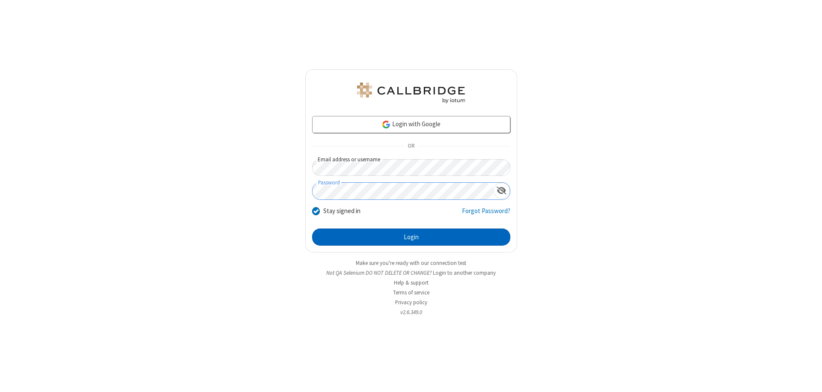
click at [411, 237] on button "Login" at bounding box center [411, 237] width 198 height 17
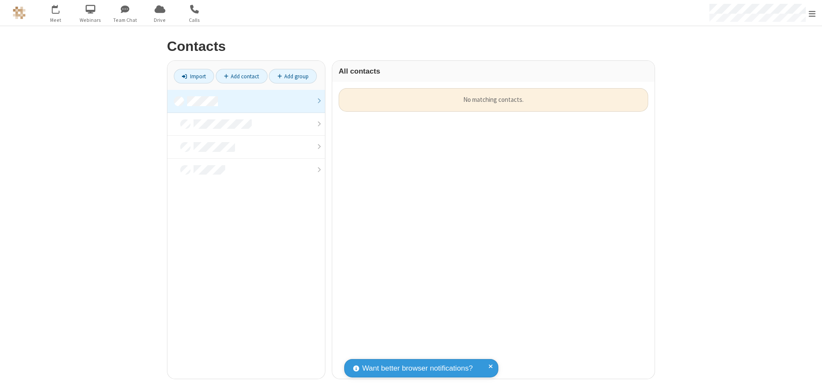
click at [246, 101] on link at bounding box center [246, 101] width 158 height 23
click at [242, 76] on link "Add contact" at bounding box center [242, 76] width 52 height 15
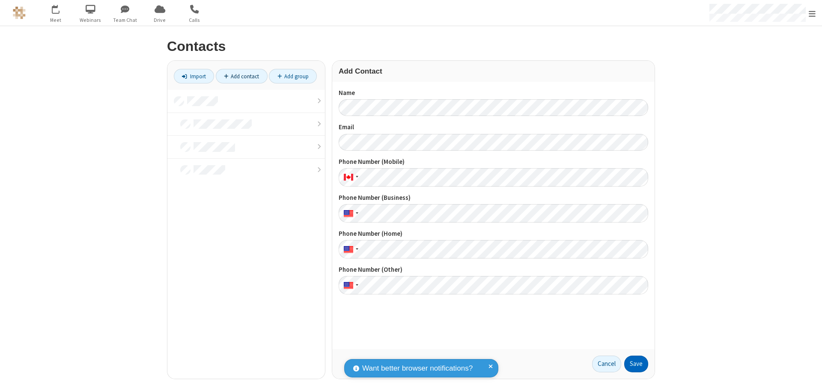
click at [636, 364] on button "Save" at bounding box center [636, 364] width 24 height 17
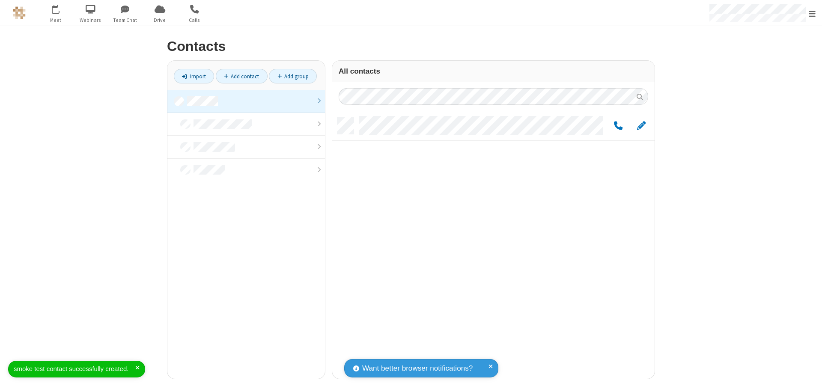
scroll to position [261, 316]
